Goal: Task Accomplishment & Management: Manage account settings

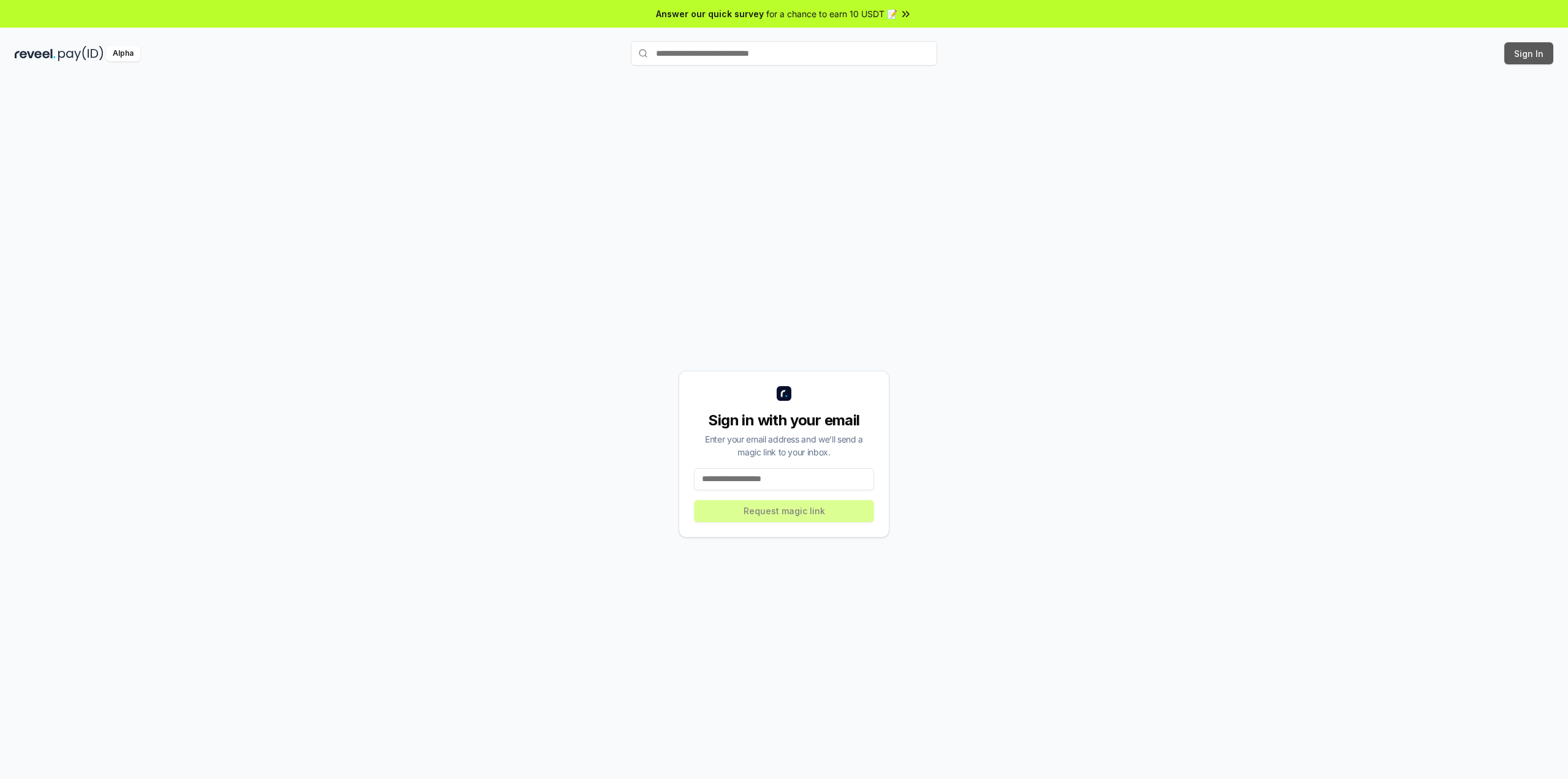
click at [1532, 52] on button "Sign In" at bounding box center [1529, 53] width 49 height 22
click at [811, 488] on input at bounding box center [784, 479] width 180 height 22
type input "*"
type input "**********"
click at [780, 507] on button "Request magic link" at bounding box center [784, 511] width 180 height 22
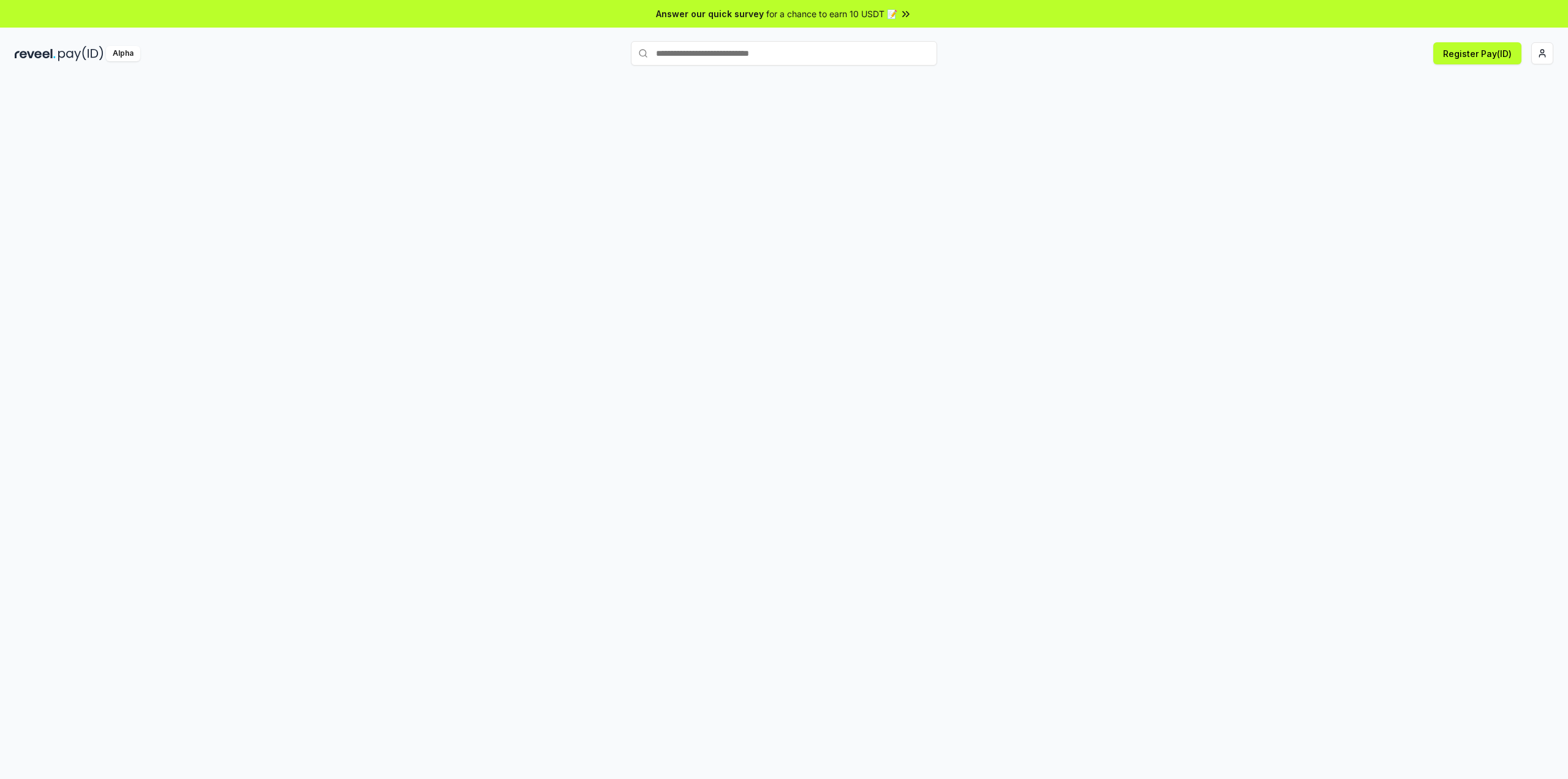
click at [692, 51] on input "text" at bounding box center [784, 53] width 307 height 25
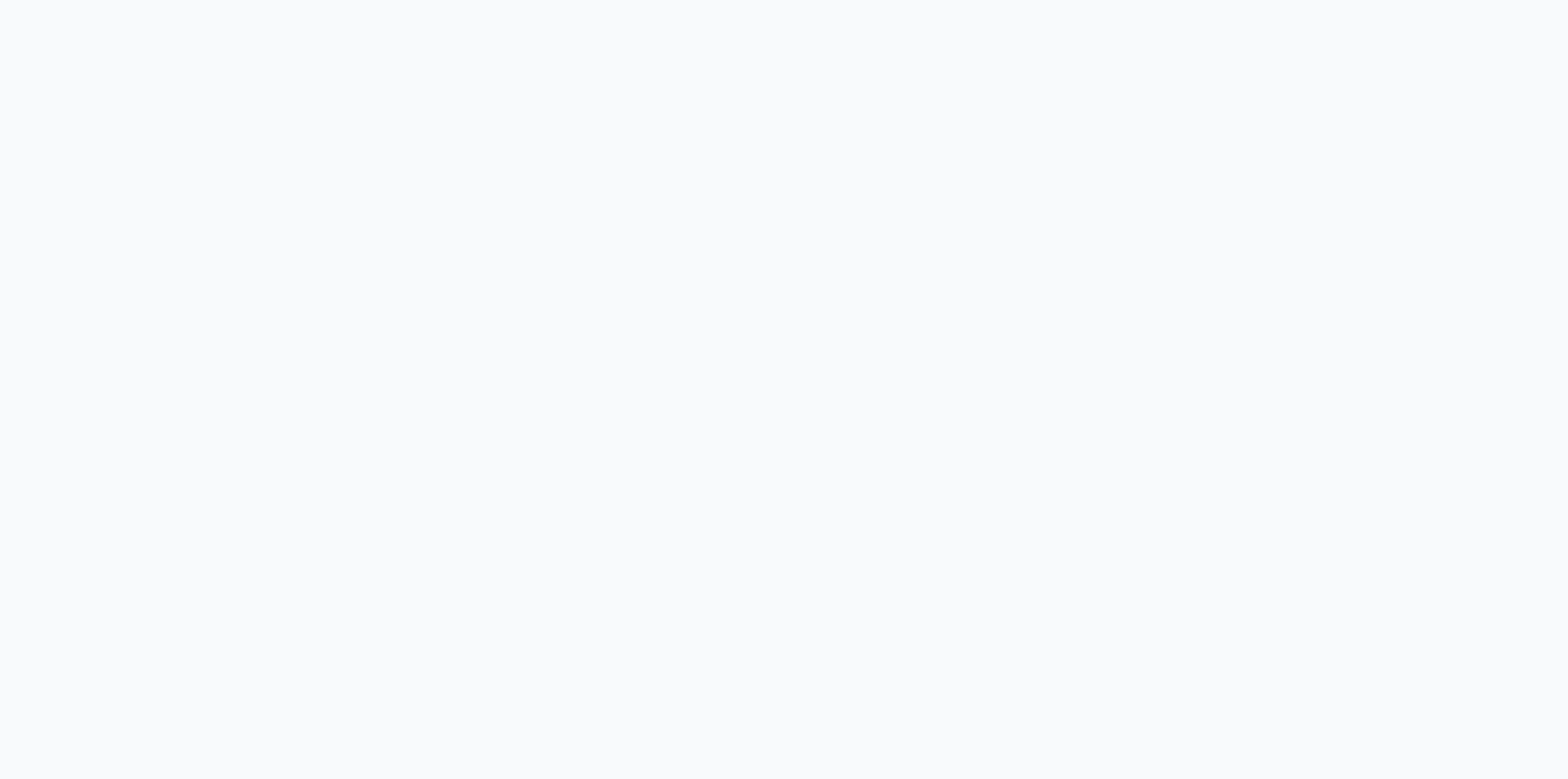
click at [1537, 59] on html at bounding box center [784, 390] width 1568 height 779
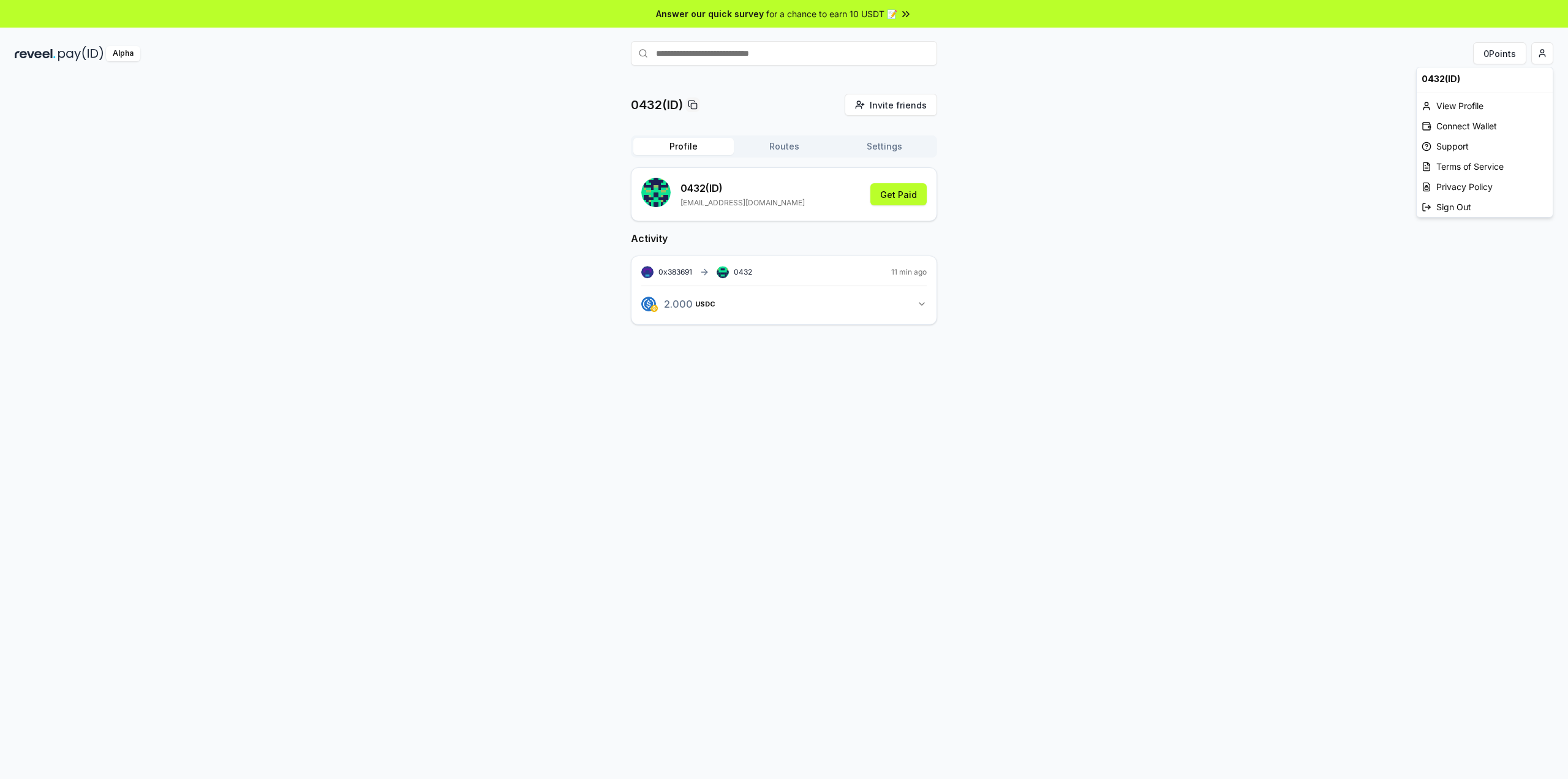
click at [972, 167] on html "Answer our quick survey for a chance to earn 10 USDT 📝 Alpha 0 Points 0432(ID) …" at bounding box center [784, 390] width 1568 height 779
click at [687, 52] on input "text" at bounding box center [784, 53] width 307 height 25
type input "*********"
click at [920, 80] on span "Pay" at bounding box center [920, 77] width 24 height 19
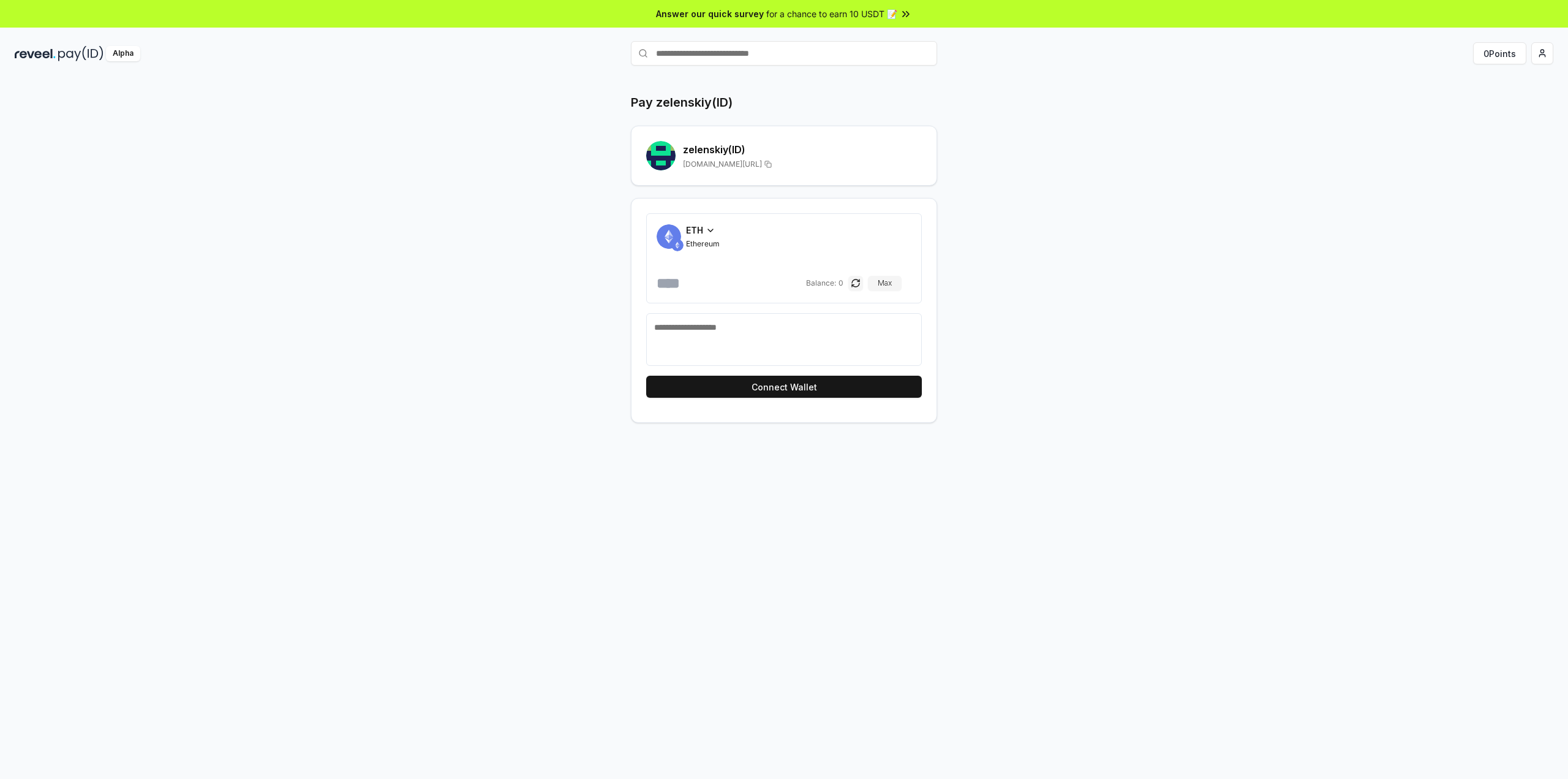
click at [717, 229] on div "ETH" at bounding box center [703, 230] width 34 height 13
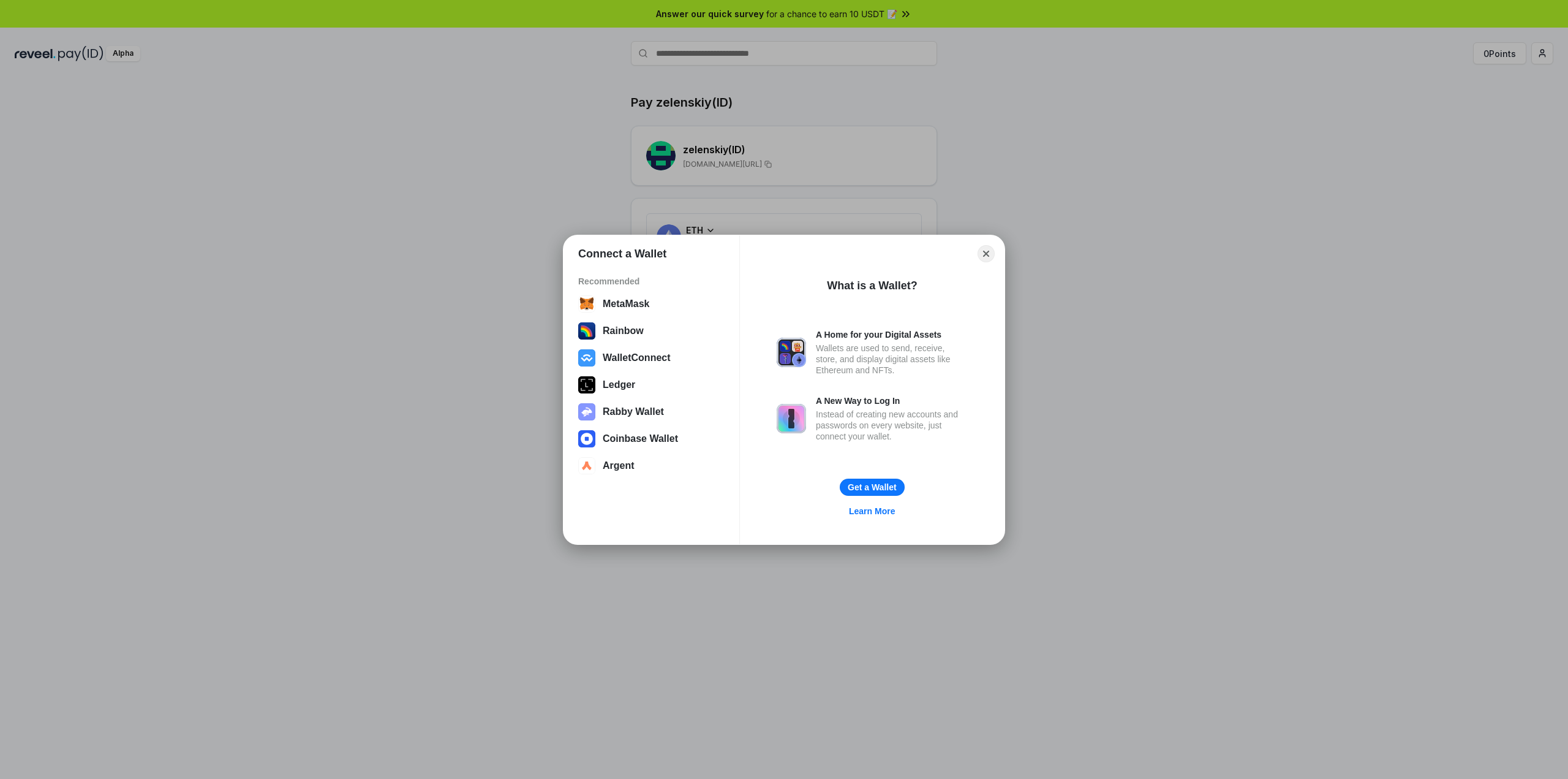
click at [1169, 278] on div "Connect a Wallet Recommended MetaMask Rainbow WalletConnect Ledger Rabby Wallet…" at bounding box center [784, 390] width 1812 height 1024
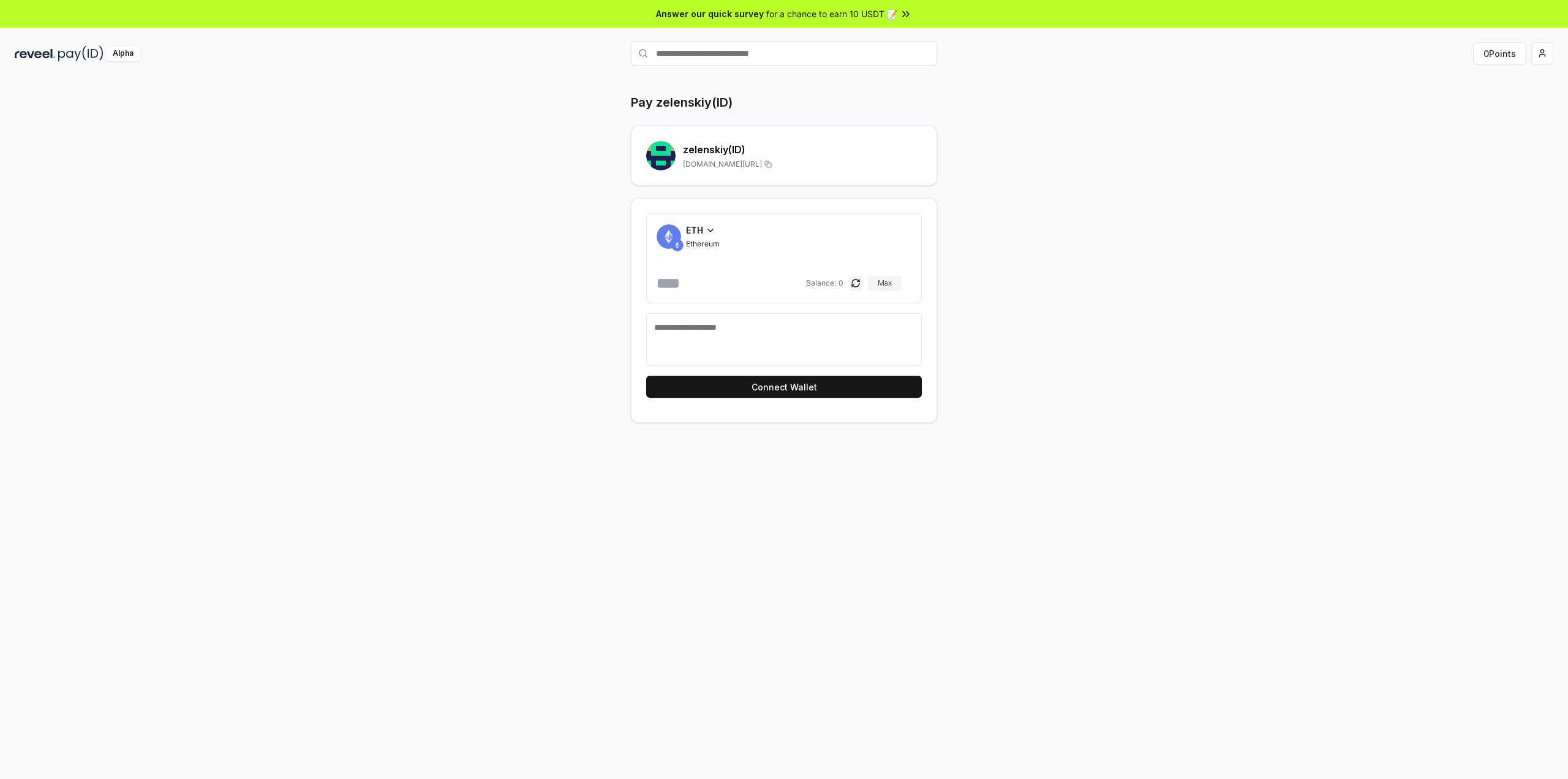
click at [97, 51] on img at bounding box center [81, 54] width 45 height 16
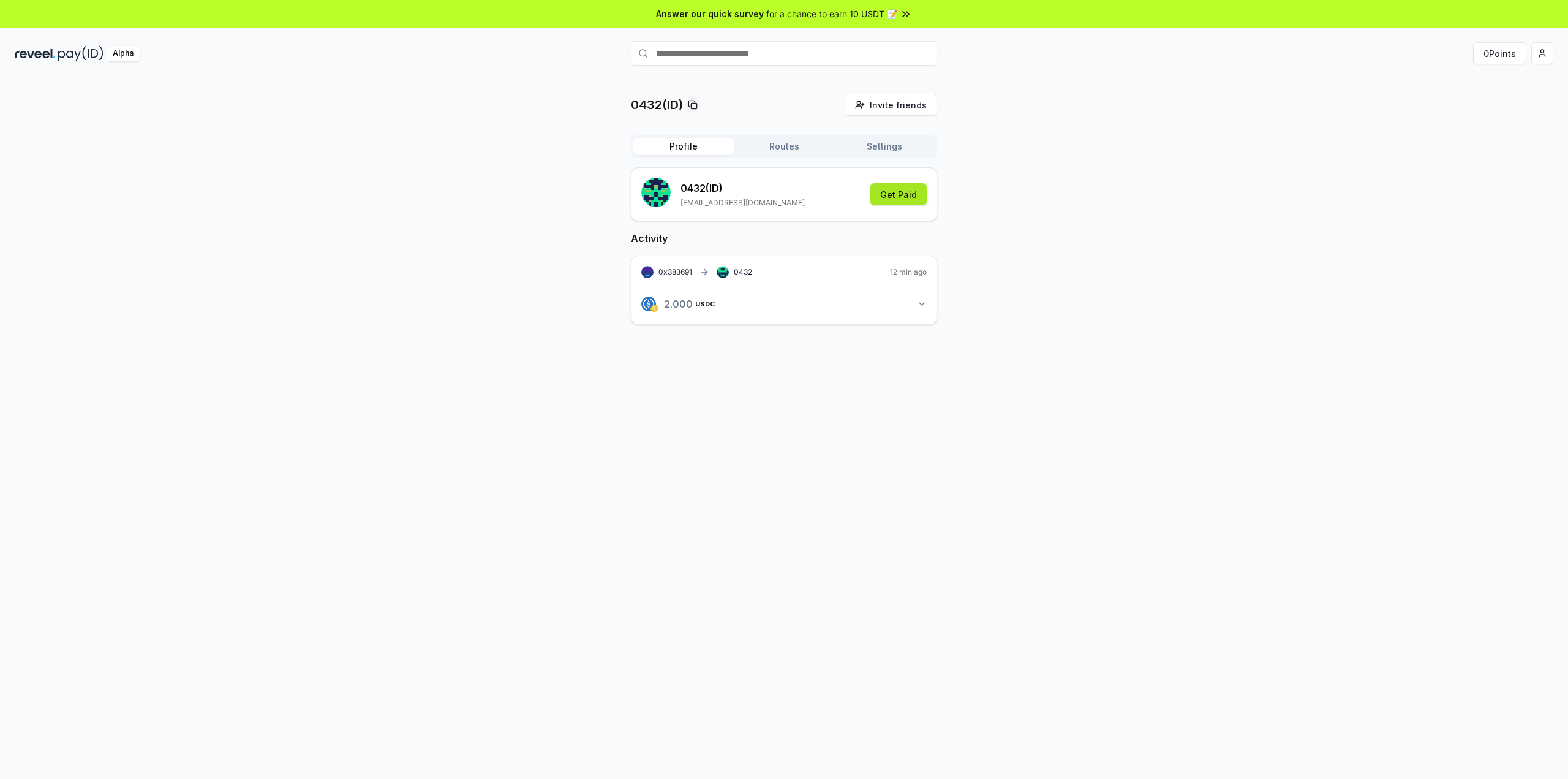
click at [895, 201] on button "Get Paid" at bounding box center [898, 194] width 56 height 22
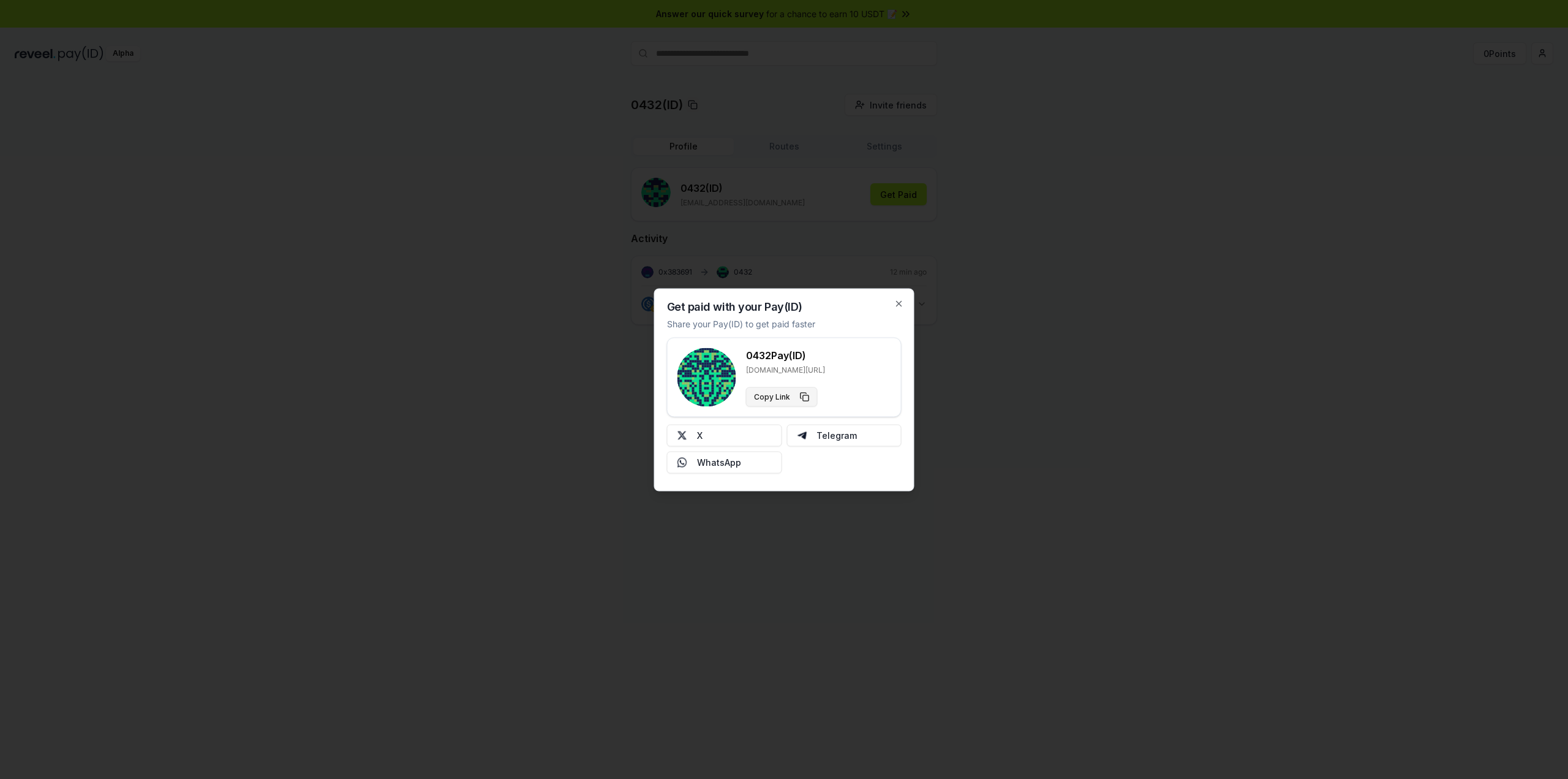
click at [806, 400] on button "Copy Link" at bounding box center [782, 396] width 72 height 20
click at [976, 140] on div at bounding box center [784, 390] width 1568 height 779
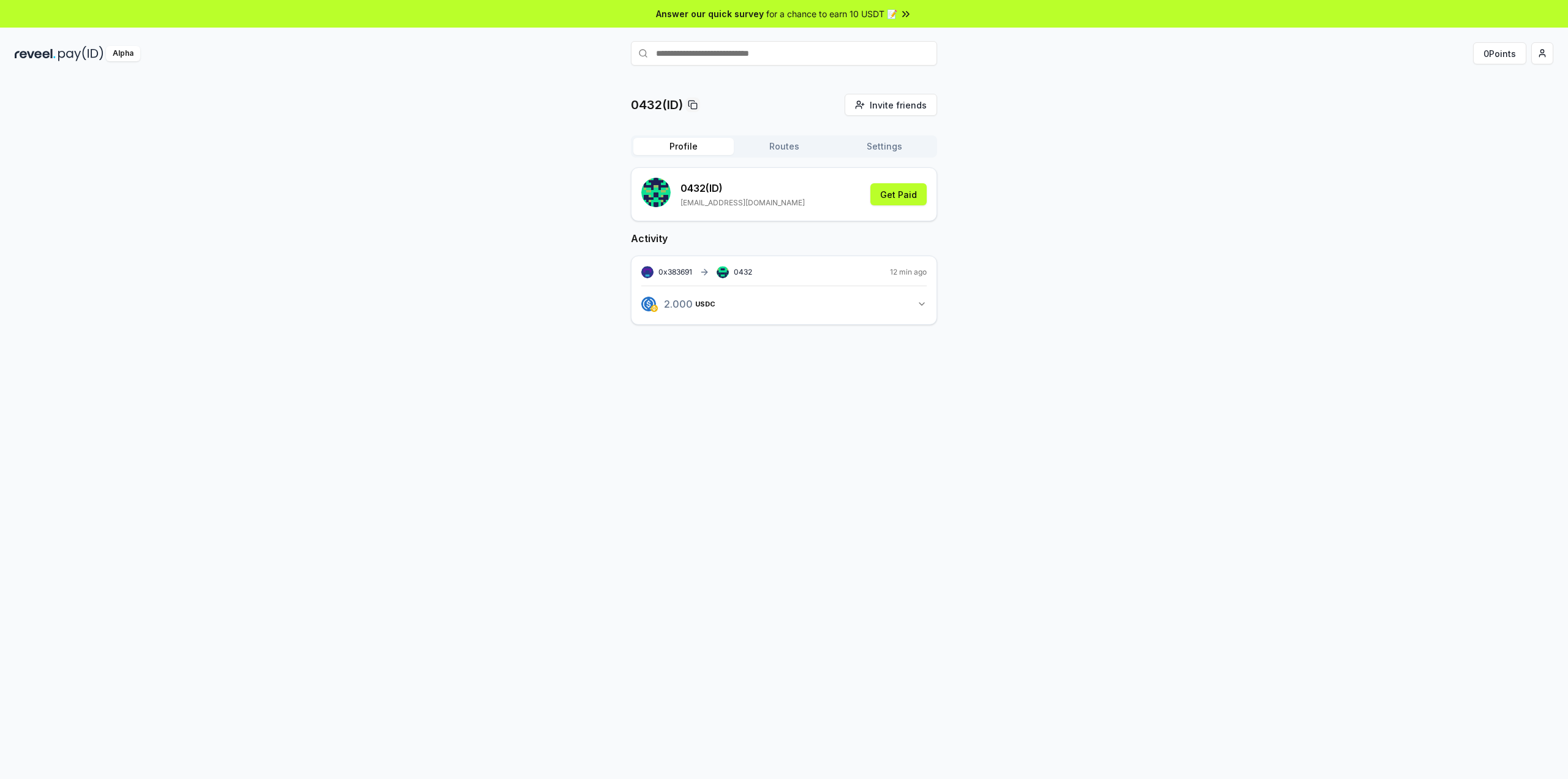
click at [913, 317] on div "0x383691 0432 12 min ago 2.000 USDC 2 USDC" at bounding box center [784, 290] width 307 height 69
click at [920, 307] on icon "button" at bounding box center [921, 304] width 10 height 10
click at [798, 149] on button "Routes" at bounding box center [784, 146] width 101 height 17
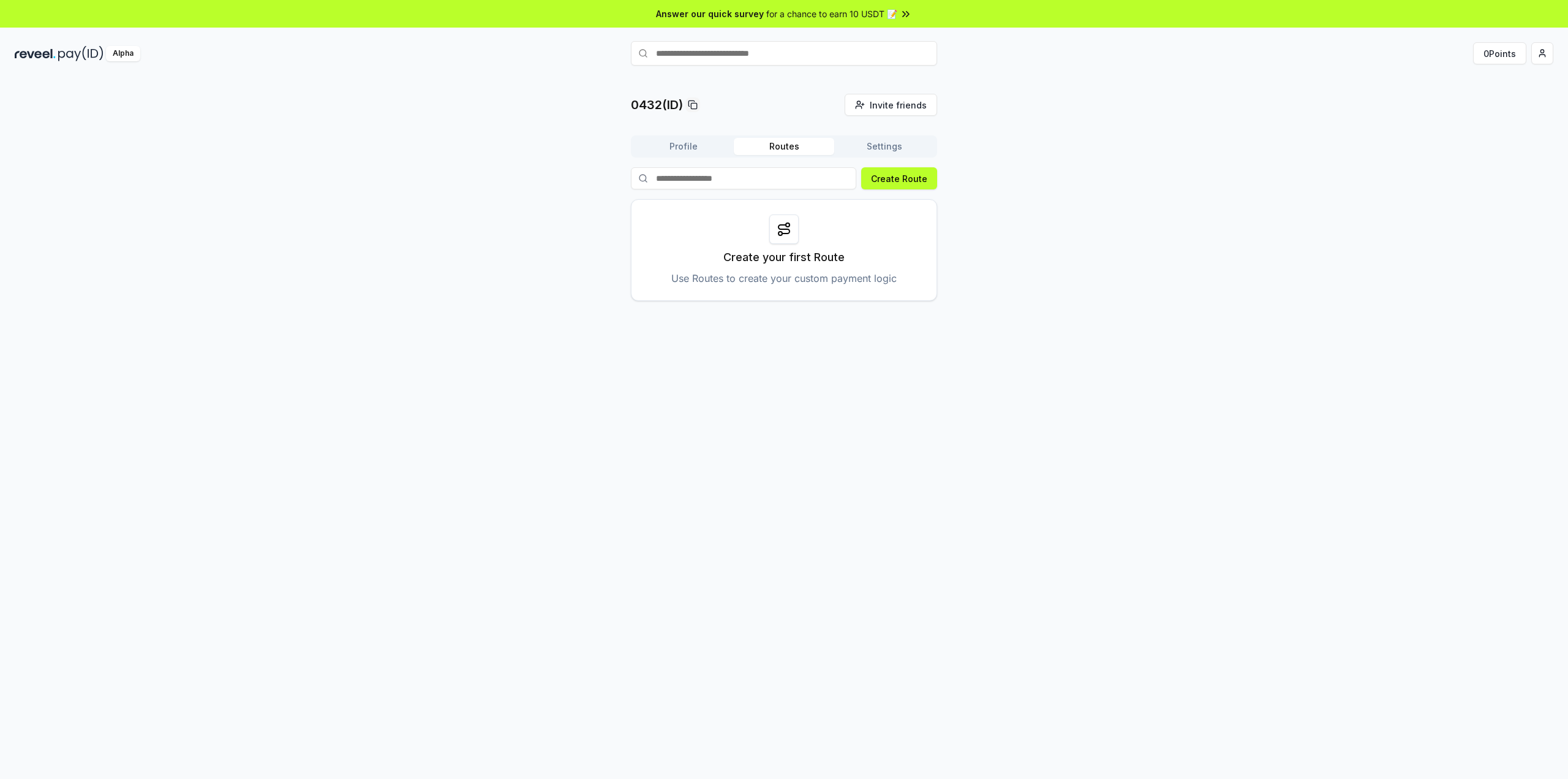
click at [870, 149] on button "Settings" at bounding box center [884, 146] width 101 height 17
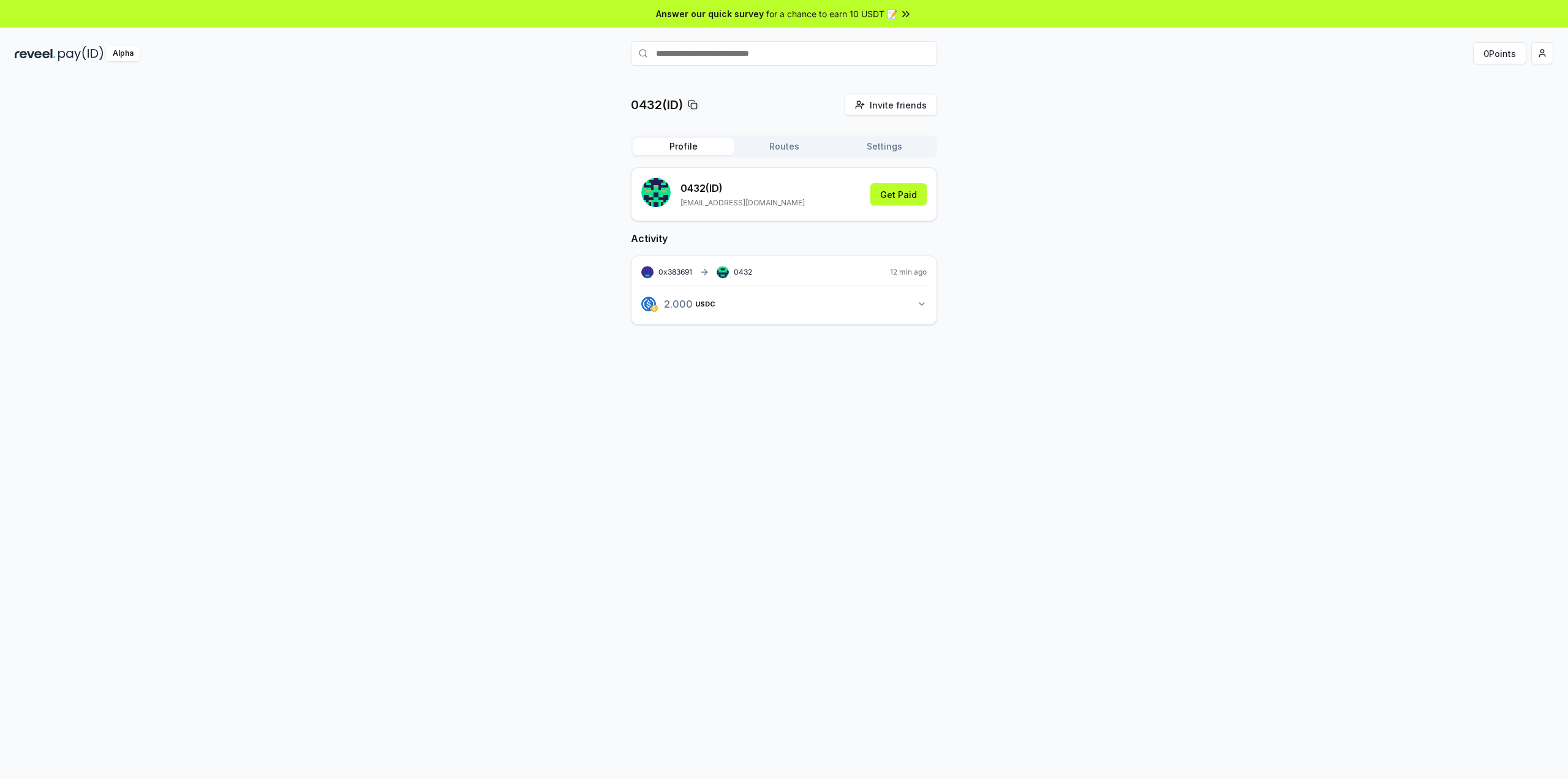
click at [666, 153] on button "Profile" at bounding box center [683, 146] width 101 height 17
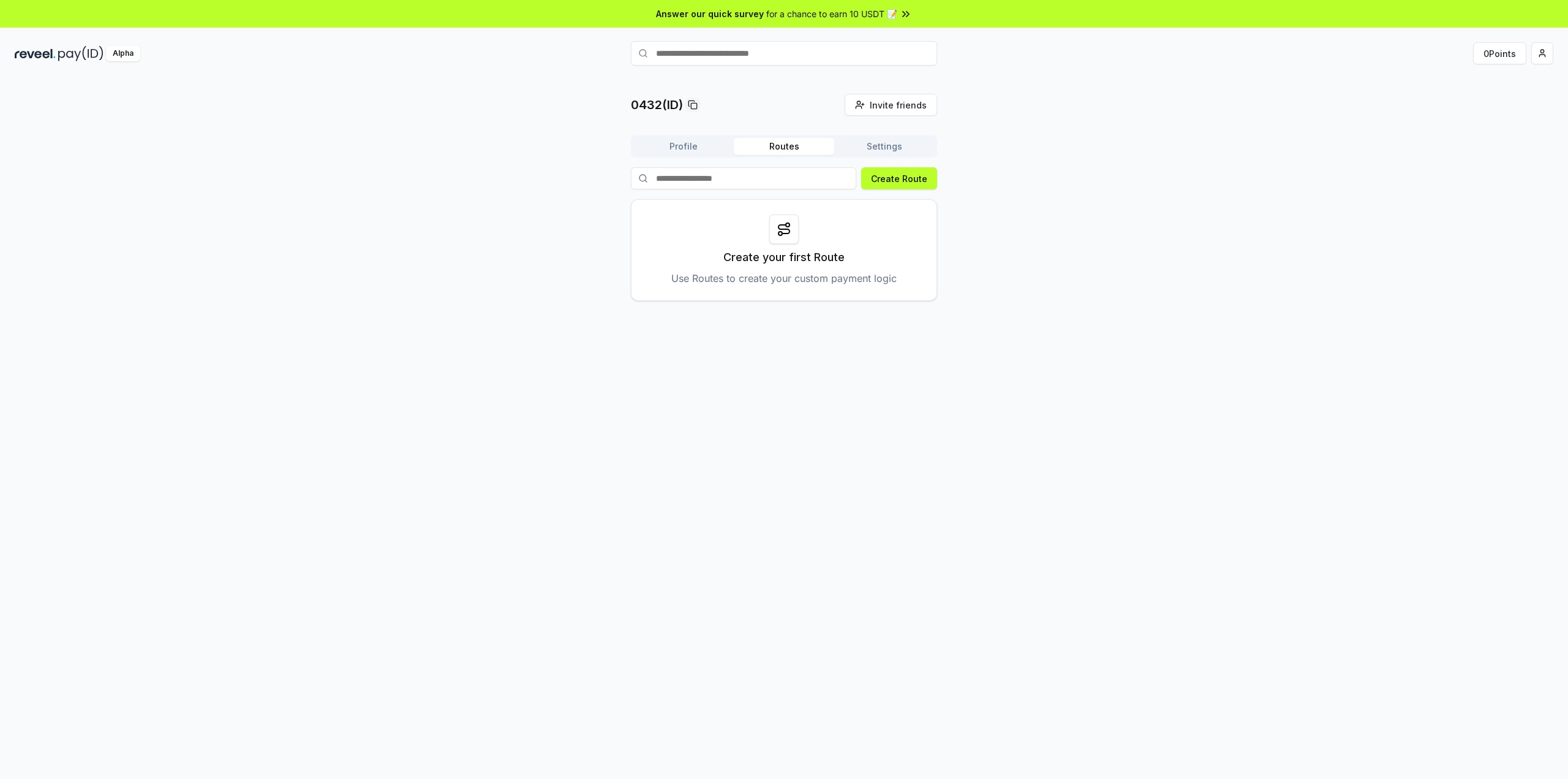
click at [779, 153] on button "Routes" at bounding box center [784, 146] width 101 height 17
click at [888, 180] on button "Create Route" at bounding box center [899, 178] width 76 height 22
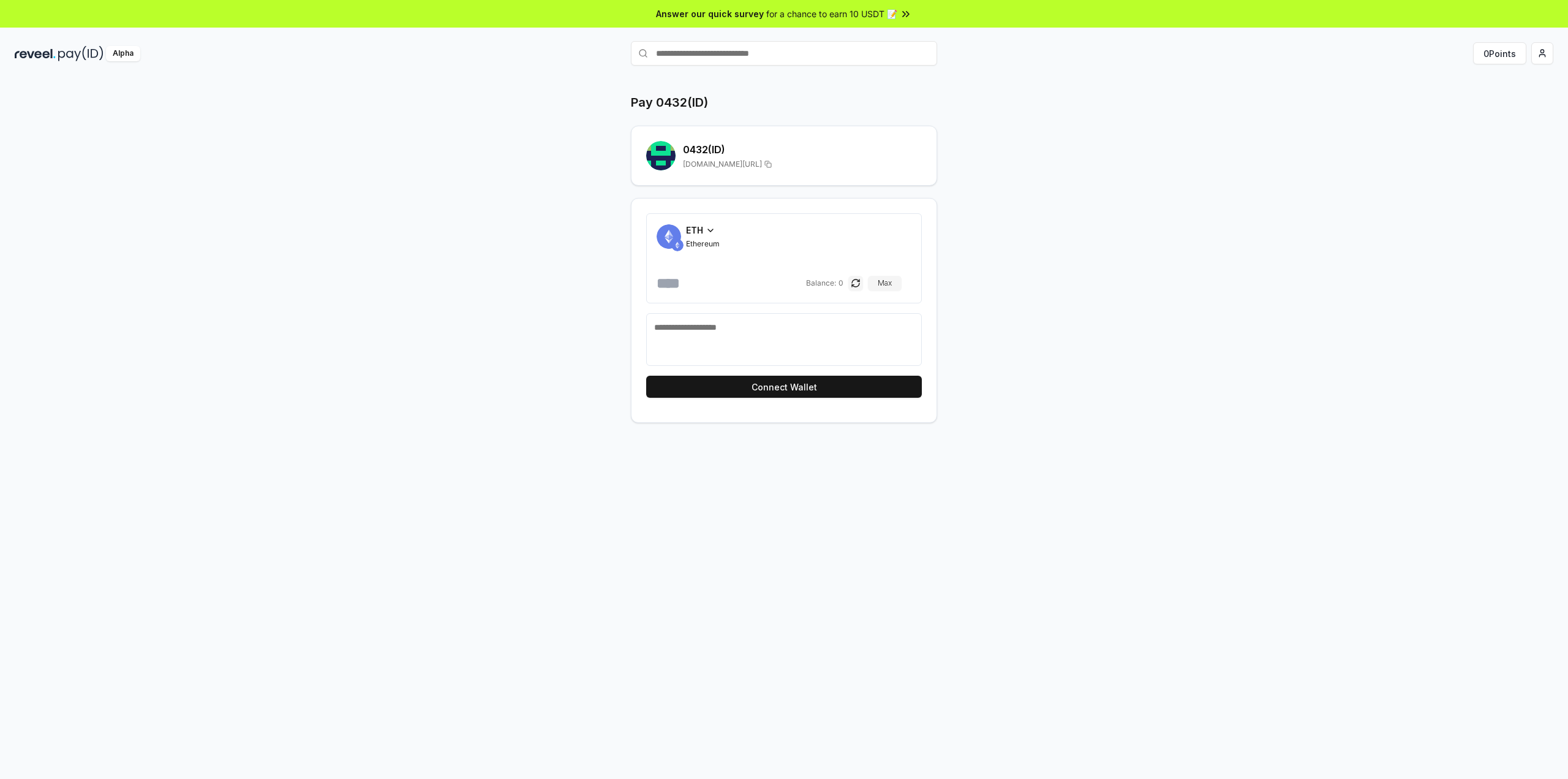
click at [707, 228] on icon at bounding box center [711, 231] width 10 height 10
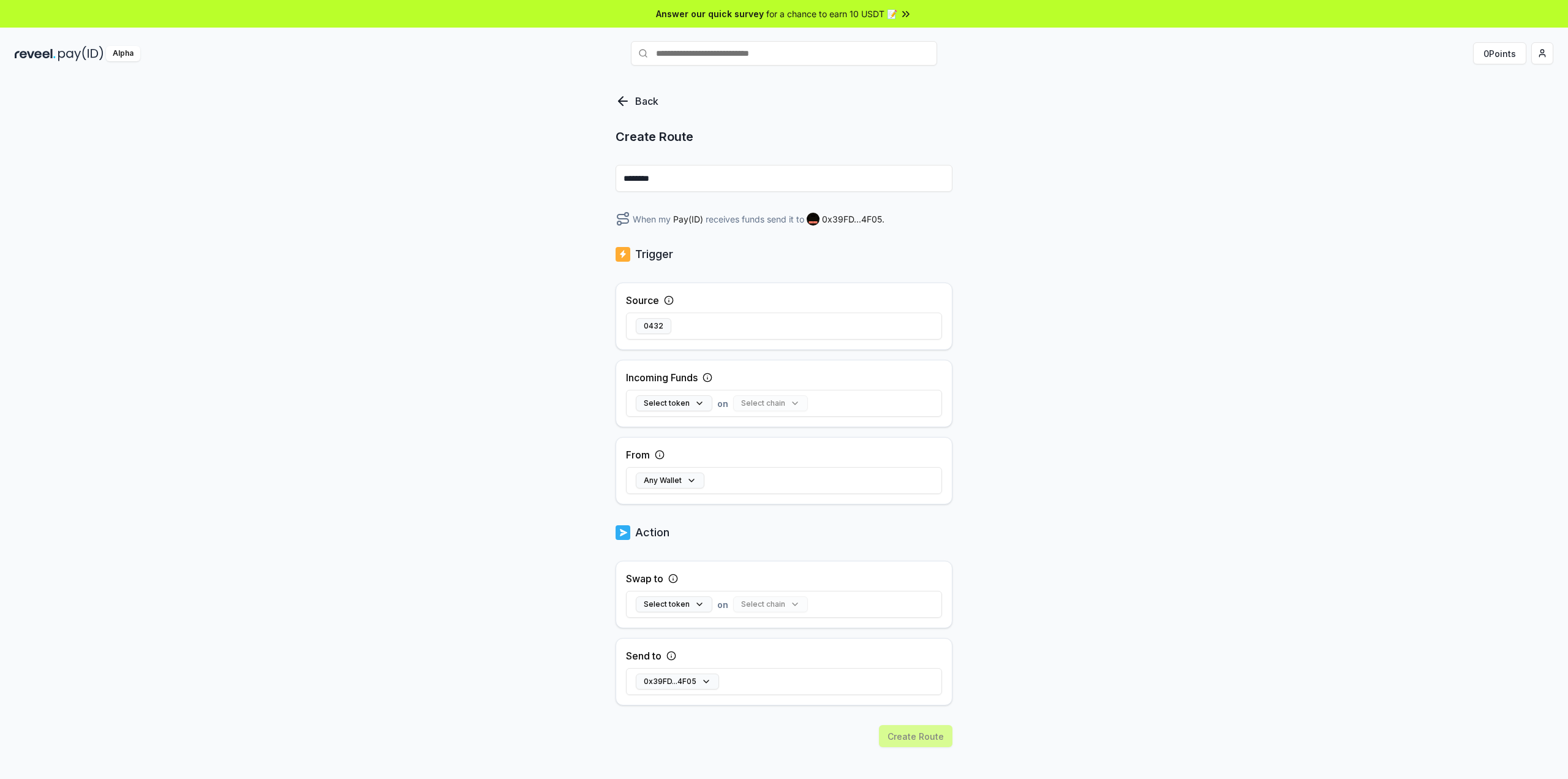
click at [621, 102] on icon at bounding box center [623, 102] width 9 height 0
